Goal: Information Seeking & Learning: Learn about a topic

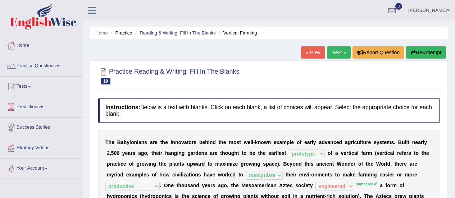
select select "prototype"
select select "manipulate"
select select "productive"
select select "engineered"
click at [338, 56] on link "Next »" at bounding box center [339, 52] width 24 height 12
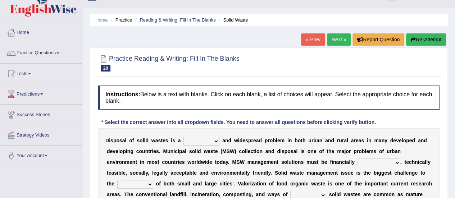
click at [455, 185] on html "Toggle navigation Home Practice Questions Speaking Practice Read Aloud Repeat S…" at bounding box center [227, 86] width 455 height 198
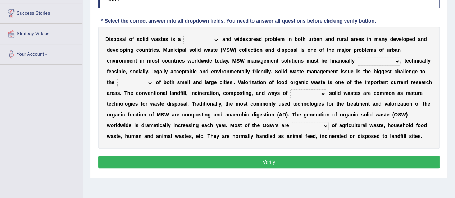
scroll to position [115, 0]
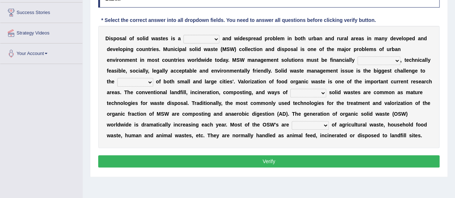
click at [217, 38] on select "slanting stinging stalling shafting" at bounding box center [202, 39] width 36 height 9
click at [413, 51] on div "D i s p o s a l o f s o l i d w a s t e s i s a slanting stinging stalling shaf…" at bounding box center [268, 87] width 341 height 122
click at [397, 62] on select "unattainable sustainable objectionable treasonable" at bounding box center [379, 60] width 43 height 9
select select "sustainable"
click at [358, 56] on select "unattainable sustainable objectionable treasonable" at bounding box center [379, 60] width 43 height 9
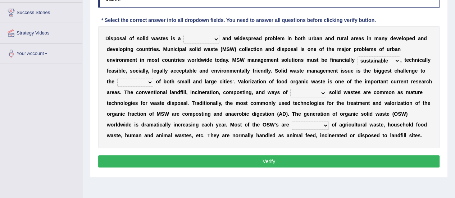
click at [150, 81] on select "plants culture authorities history" at bounding box center [135, 82] width 36 height 9
select select "authorities"
click at [117, 78] on select "plants culture authorities history" at bounding box center [135, 82] width 36 height 9
click at [323, 93] on select "reserving preserving deserving handling" at bounding box center [308, 93] width 36 height 9
select select "handling"
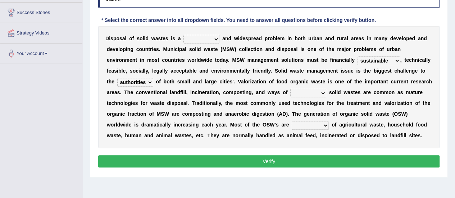
click at [290, 89] on select "reserving preserving deserving handling" at bounding box center [308, 93] width 36 height 9
click at [326, 126] on select "composed disposed composing disposing" at bounding box center [310, 125] width 37 height 9
select select "composed"
click at [292, 121] on select "composed disposed composing disposing" at bounding box center [310, 125] width 37 height 9
click at [216, 38] on select "slanting stinging stalling shafting" at bounding box center [202, 39] width 36 height 9
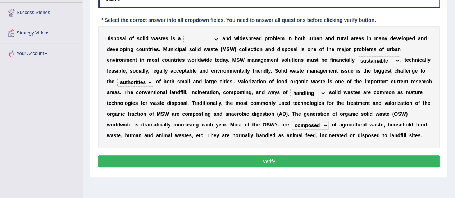
select select "slanting"
click at [184, 35] on select "slanting stinging stalling shafting" at bounding box center [202, 39] width 36 height 9
click at [150, 82] on select "plants culture authorities history" at bounding box center [135, 82] width 36 height 9
click at [203, 164] on button "Verify" at bounding box center [268, 161] width 341 height 12
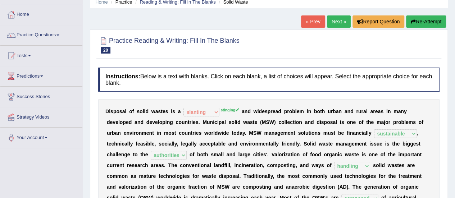
scroll to position [0, 0]
